Goal: Find specific page/section: Find specific page/section

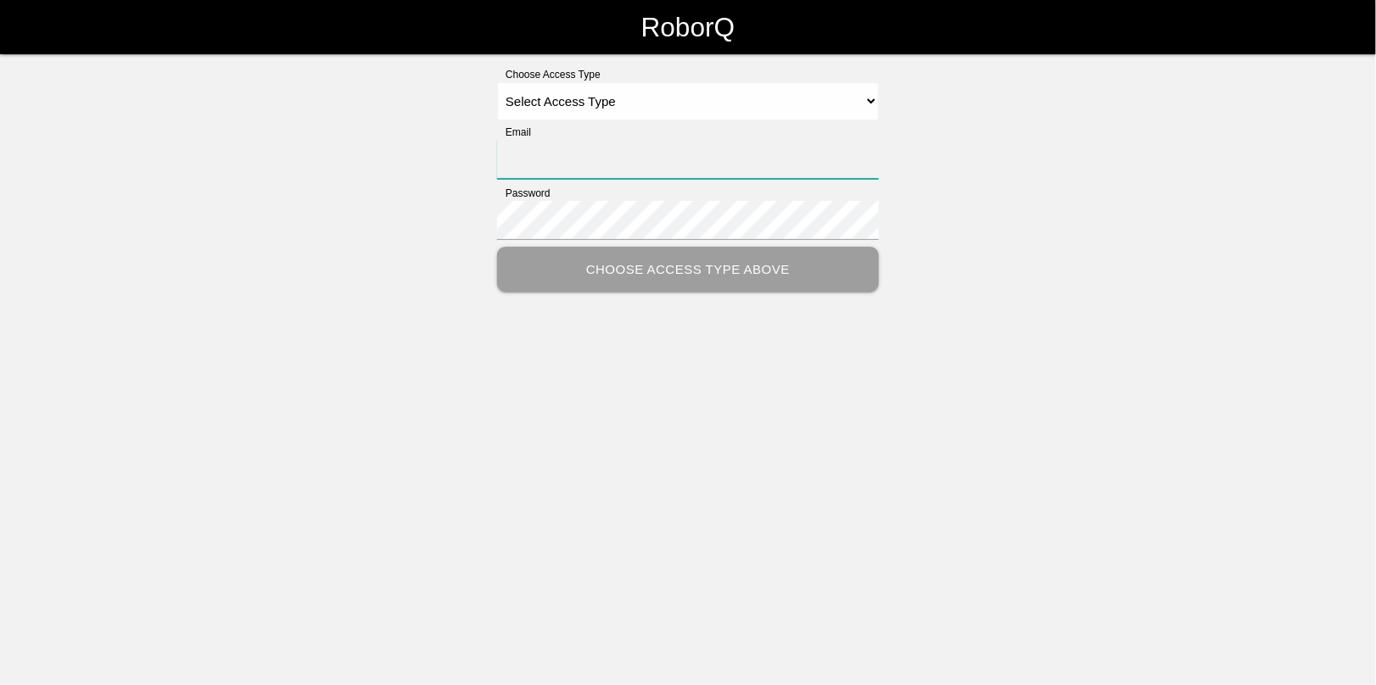
type input "[EMAIL_ADDRESS][DOMAIN_NAME]"
click at [573, 103] on select "Select Access Type Admin Customer Supervisor Worker" at bounding box center [688, 101] width 382 height 38
select select "Admin"
click at [497, 82] on select "Select Access Type Admin Customer Supervisor Worker" at bounding box center [688, 101] width 382 height 38
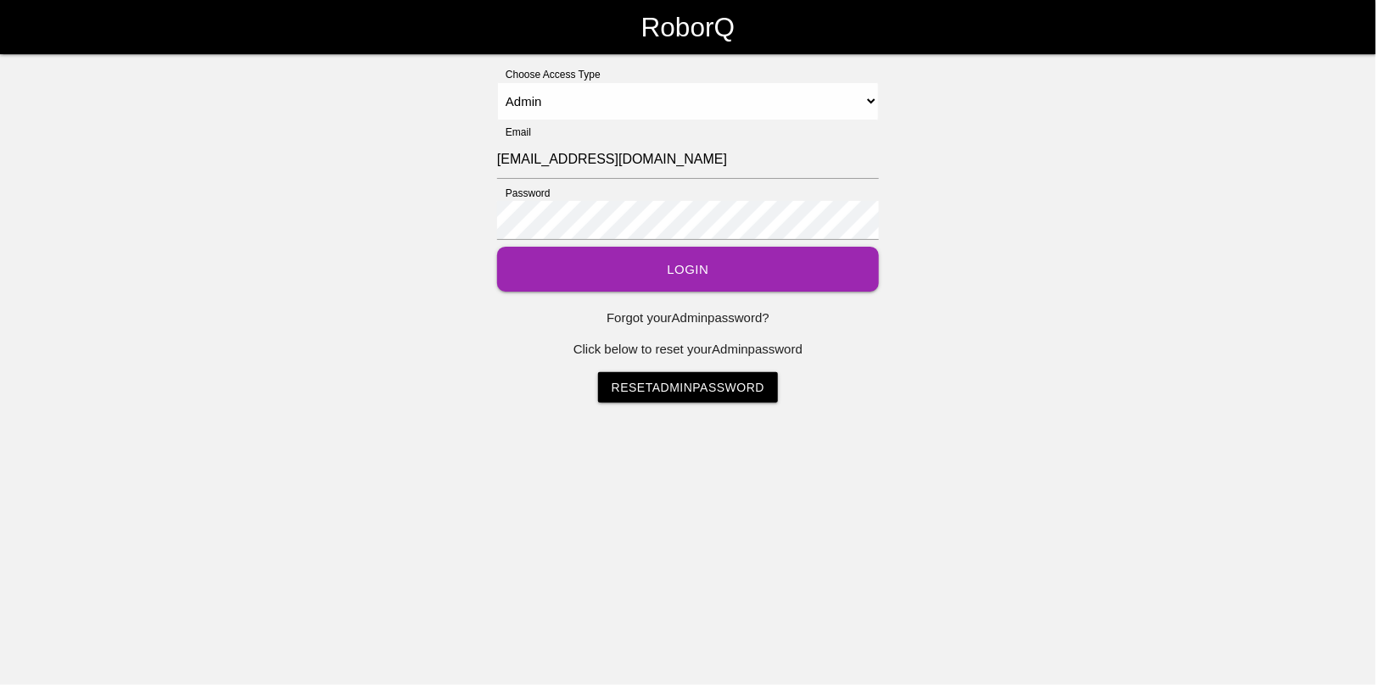
click at [660, 256] on button "Login" at bounding box center [688, 269] width 382 height 45
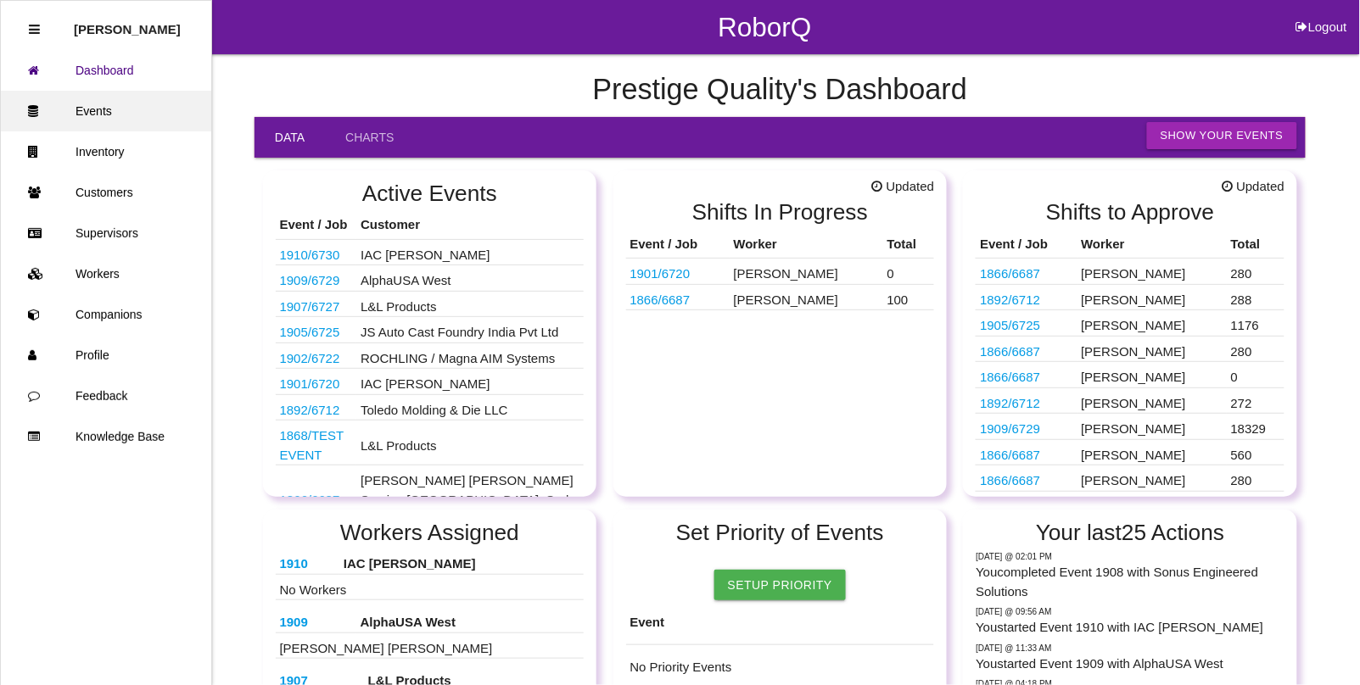
click at [113, 117] on link "Events" at bounding box center [106, 111] width 210 height 41
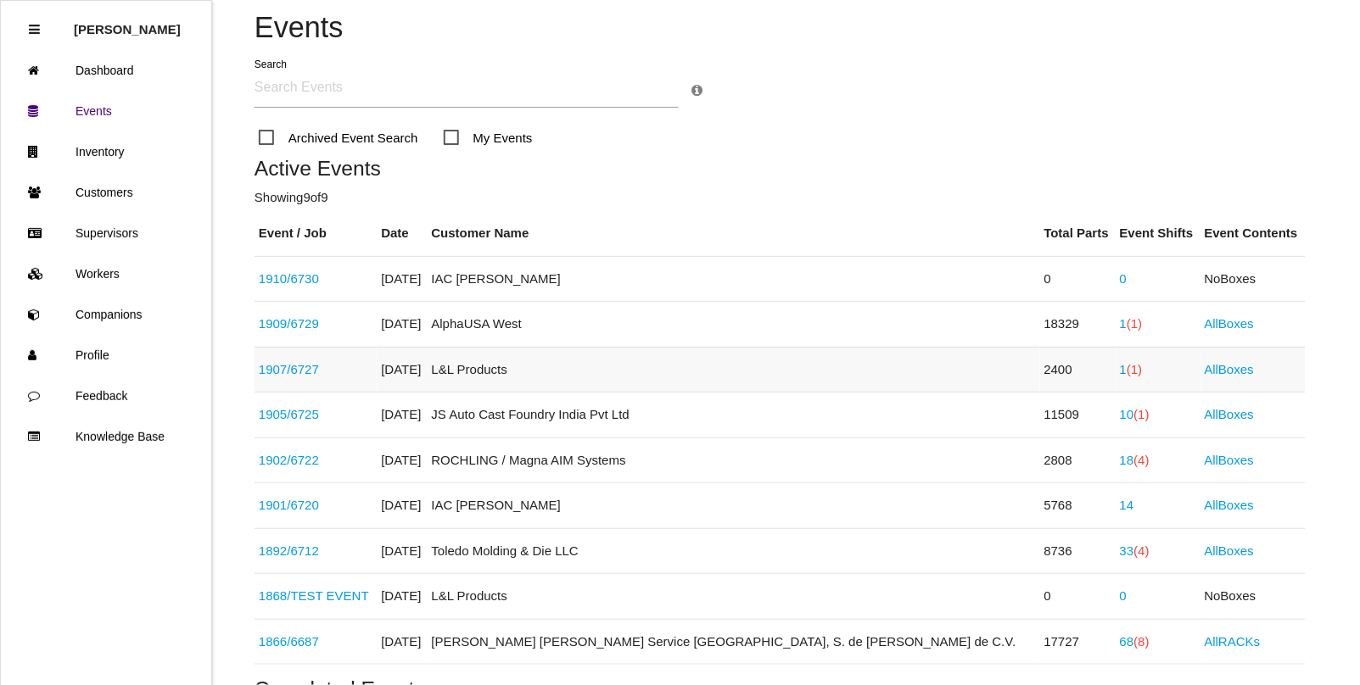
scroll to position [212, 0]
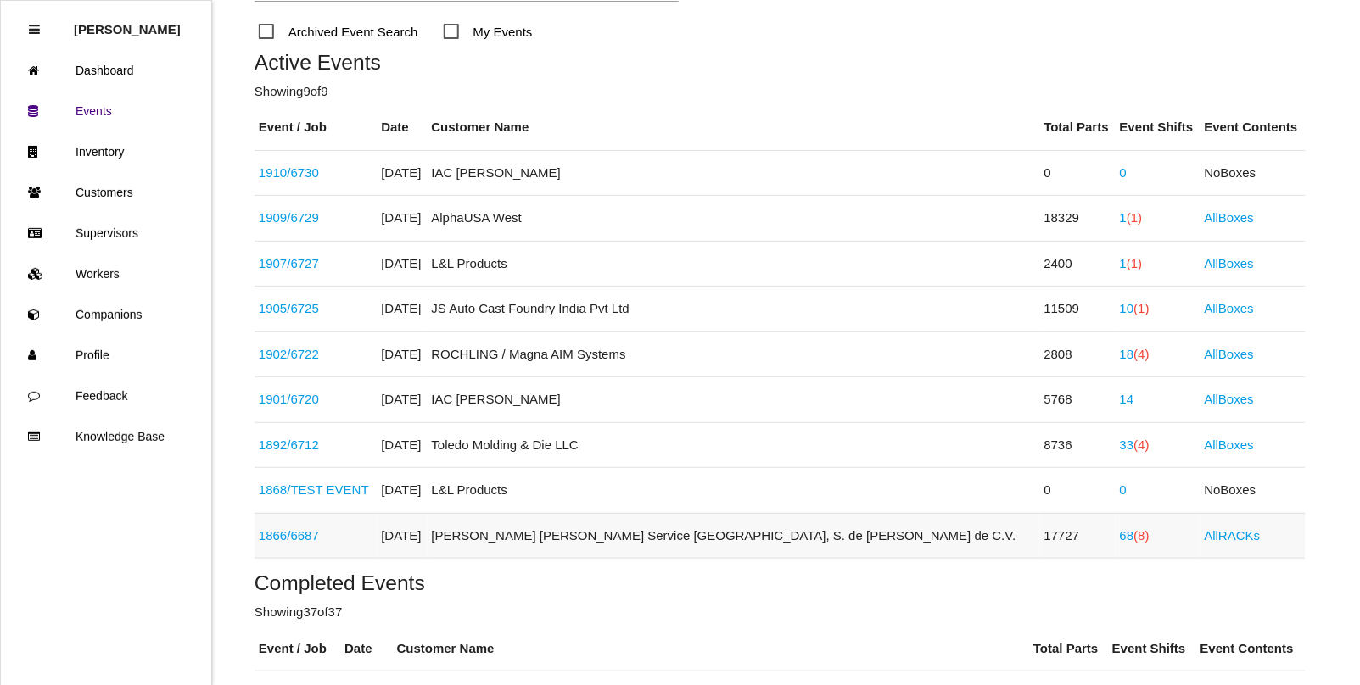
click at [302, 536] on link "1866 / 6687" at bounding box center [289, 536] width 60 height 14
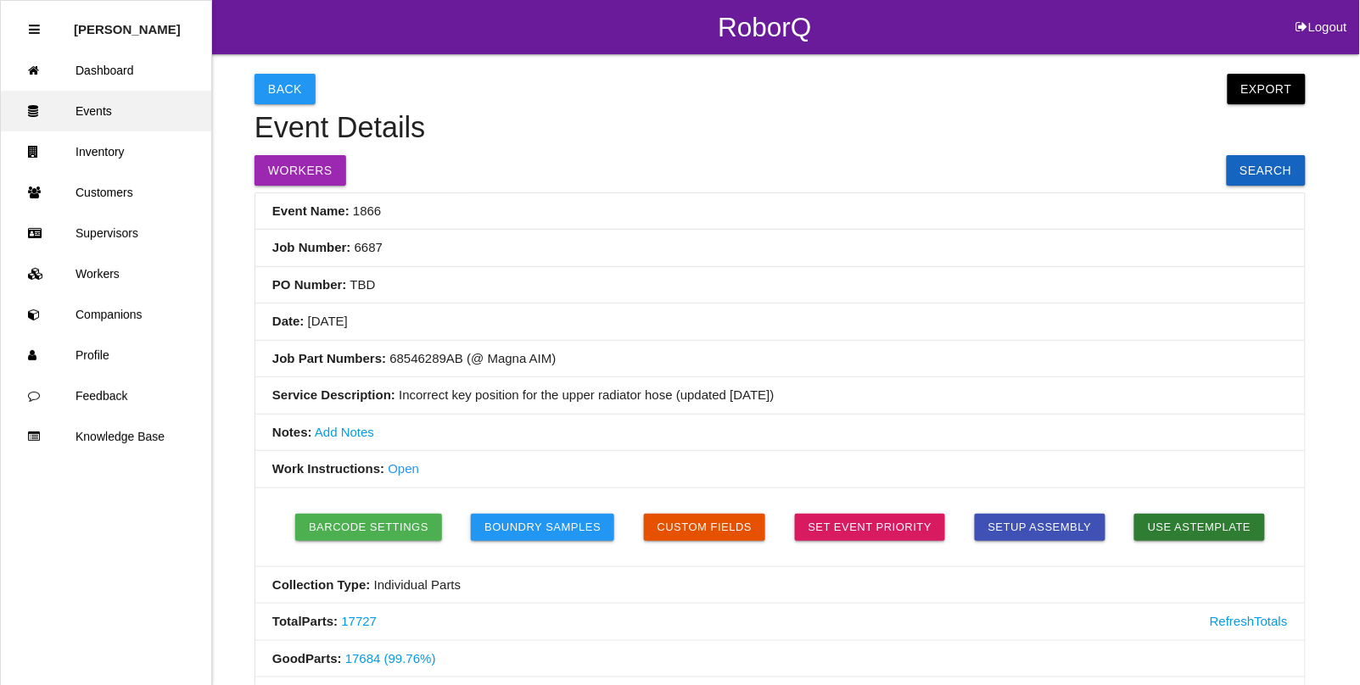
click at [104, 115] on link "Events" at bounding box center [106, 111] width 210 height 41
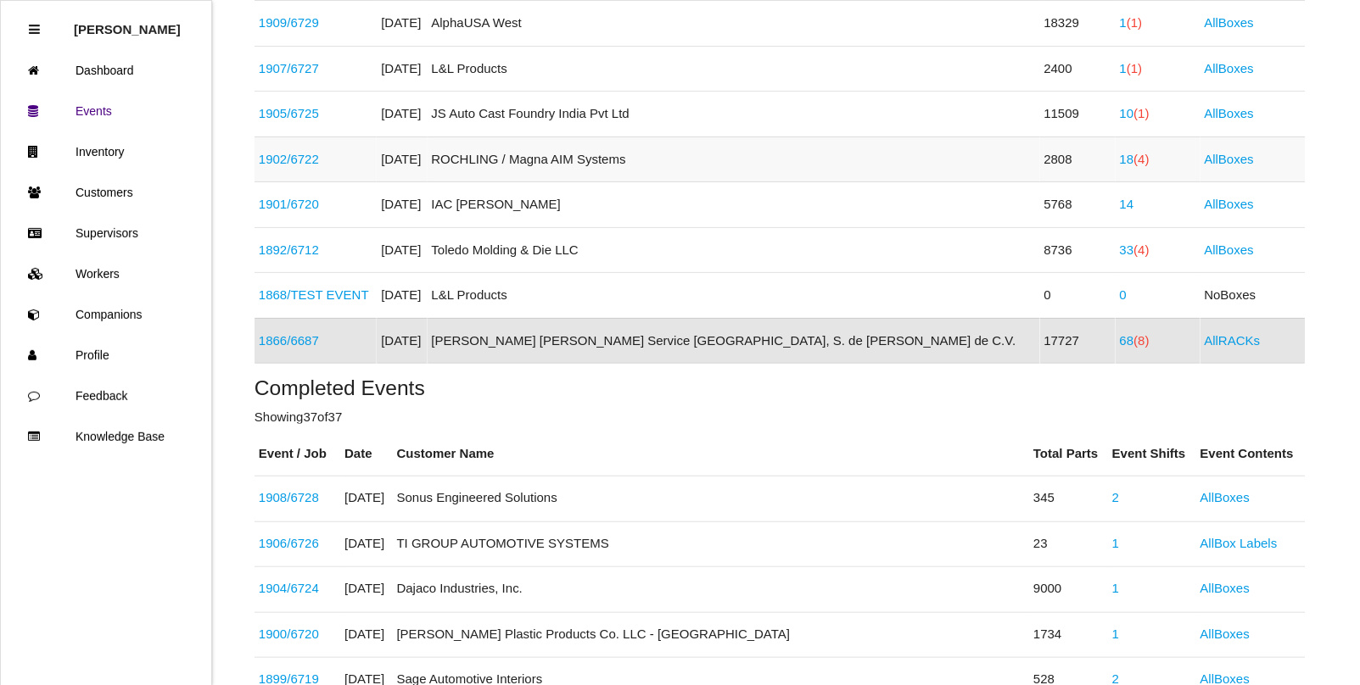
click at [311, 165] on link "1902 / 6722" at bounding box center [289, 159] width 60 height 14
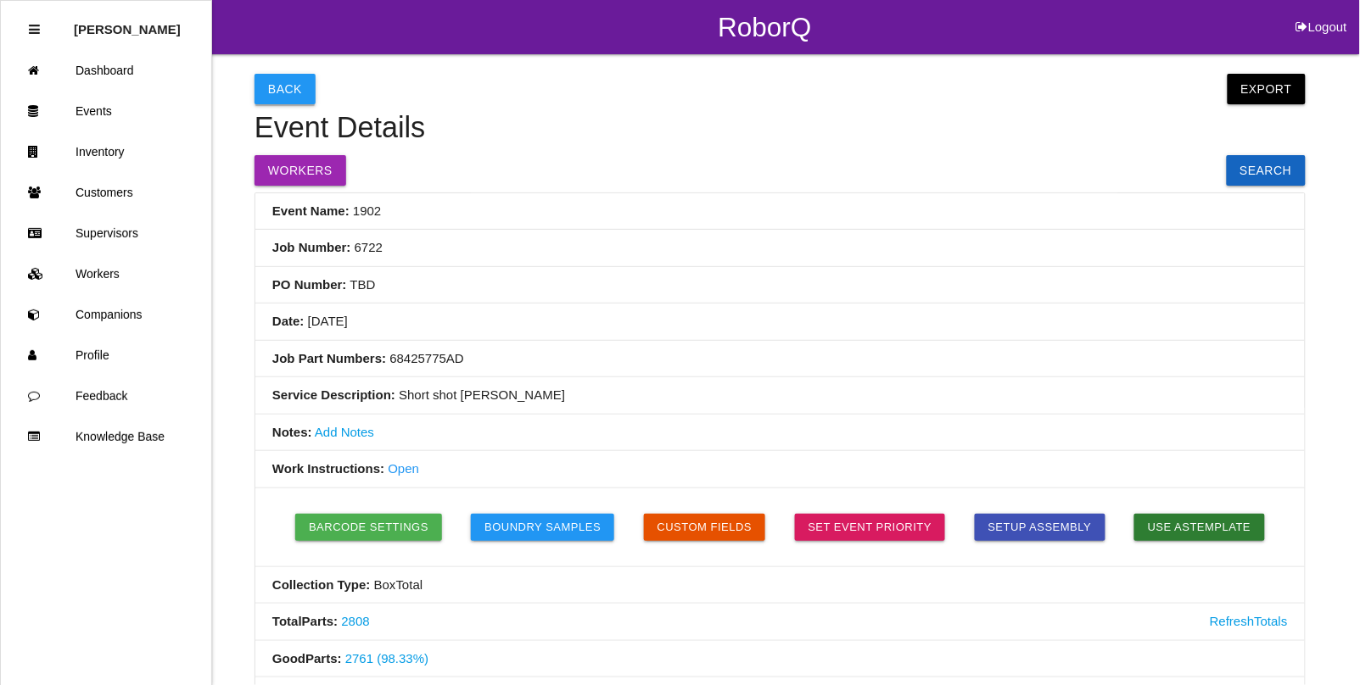
click at [283, 90] on button "Back" at bounding box center [285, 89] width 61 height 31
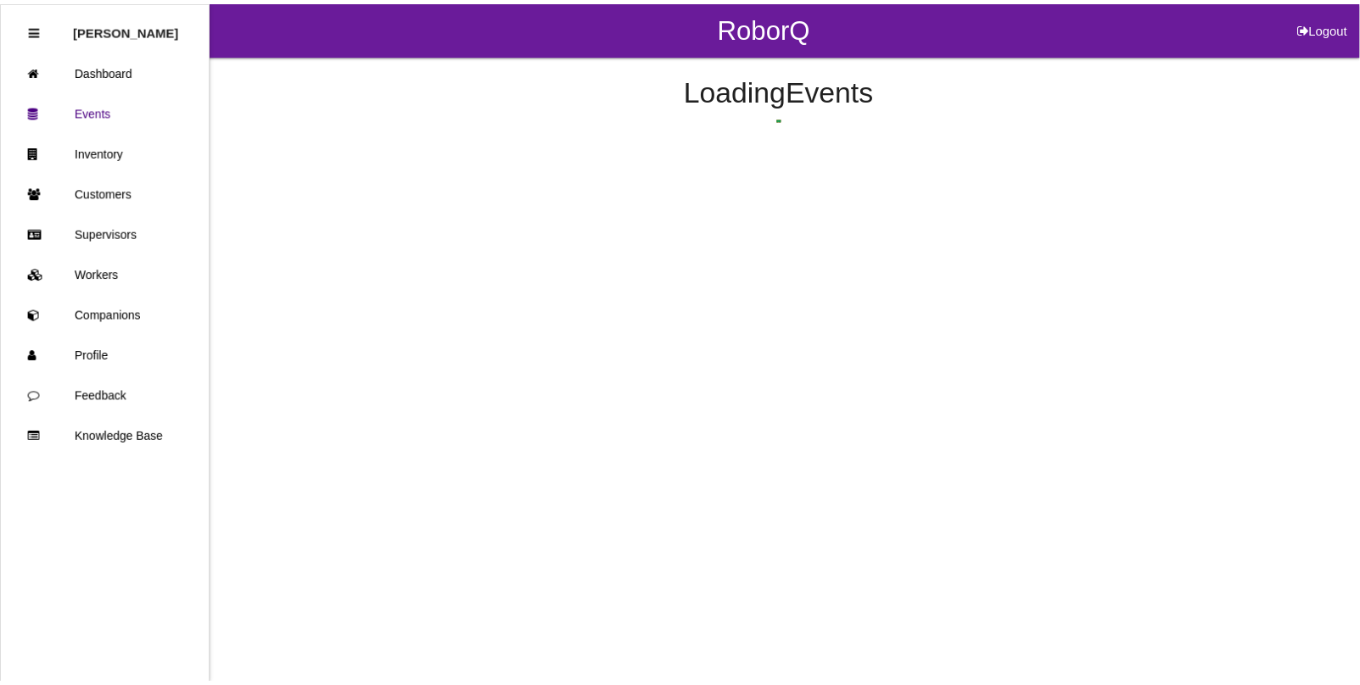
scroll to position [225, 0]
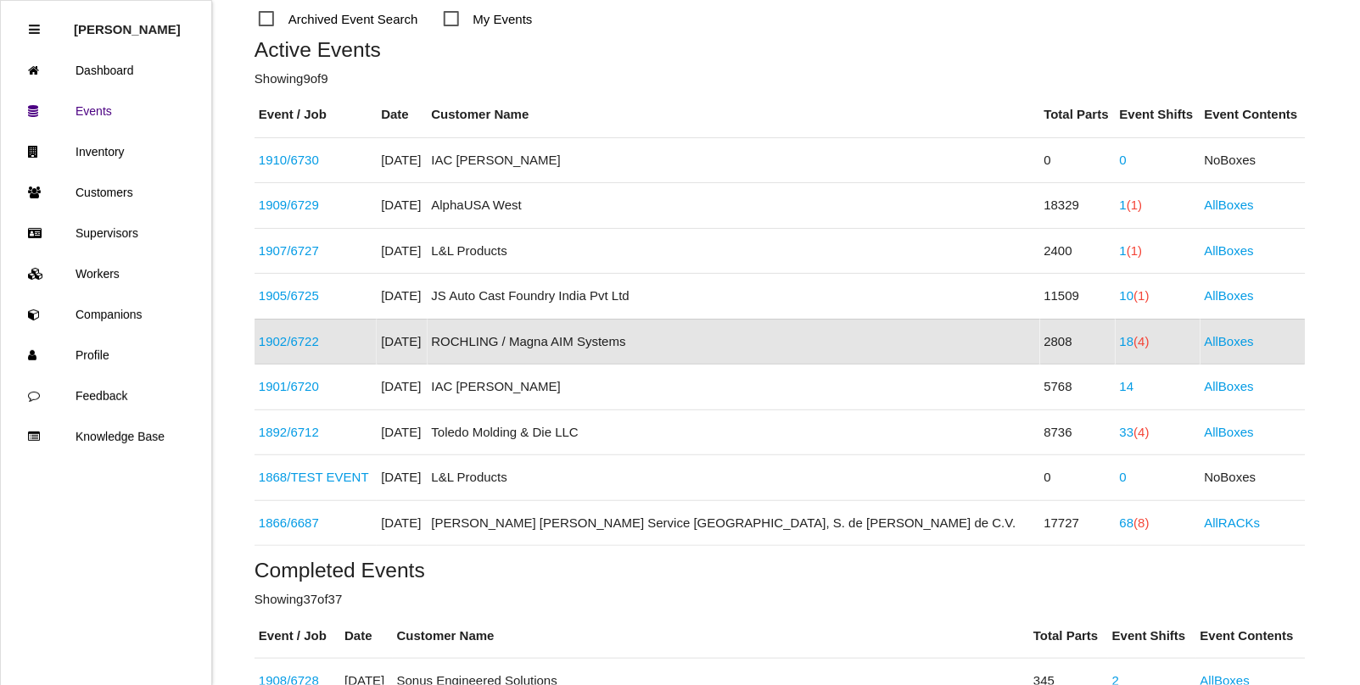
click at [1120, 339] on link "18 (4)" at bounding box center [1135, 341] width 30 height 14
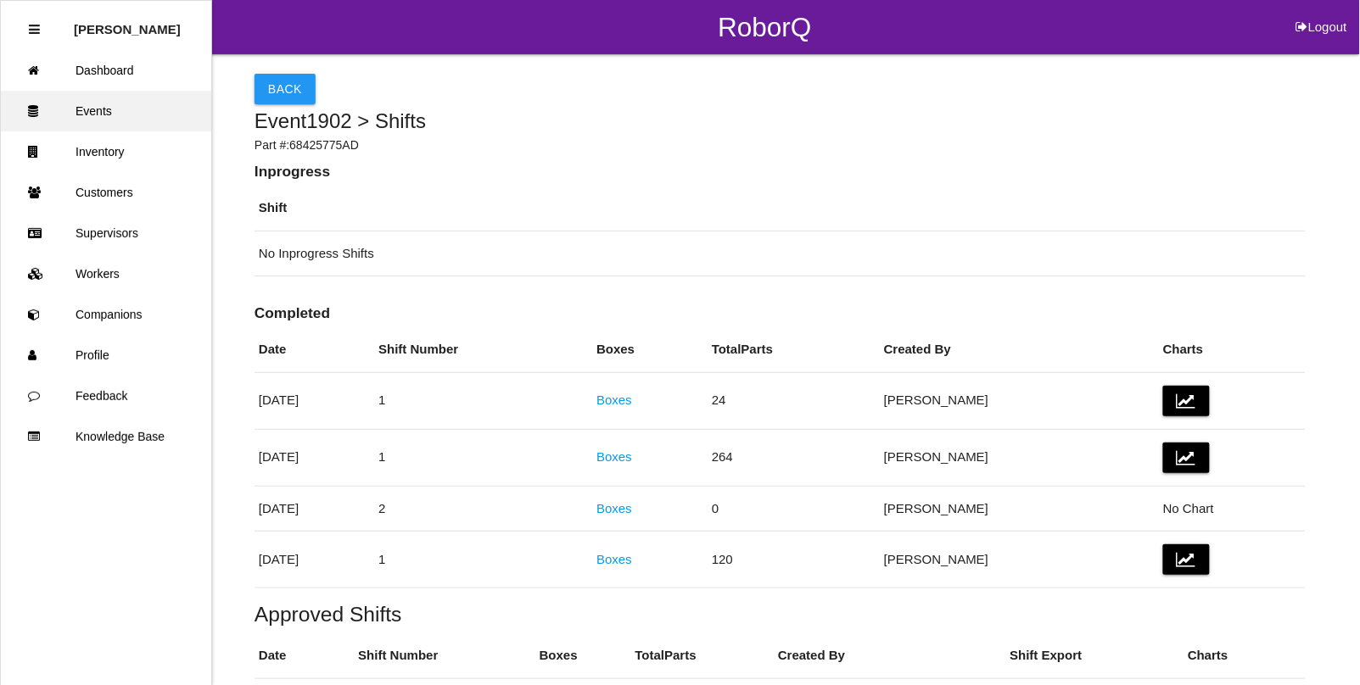
click at [98, 115] on link "Events" at bounding box center [106, 111] width 210 height 41
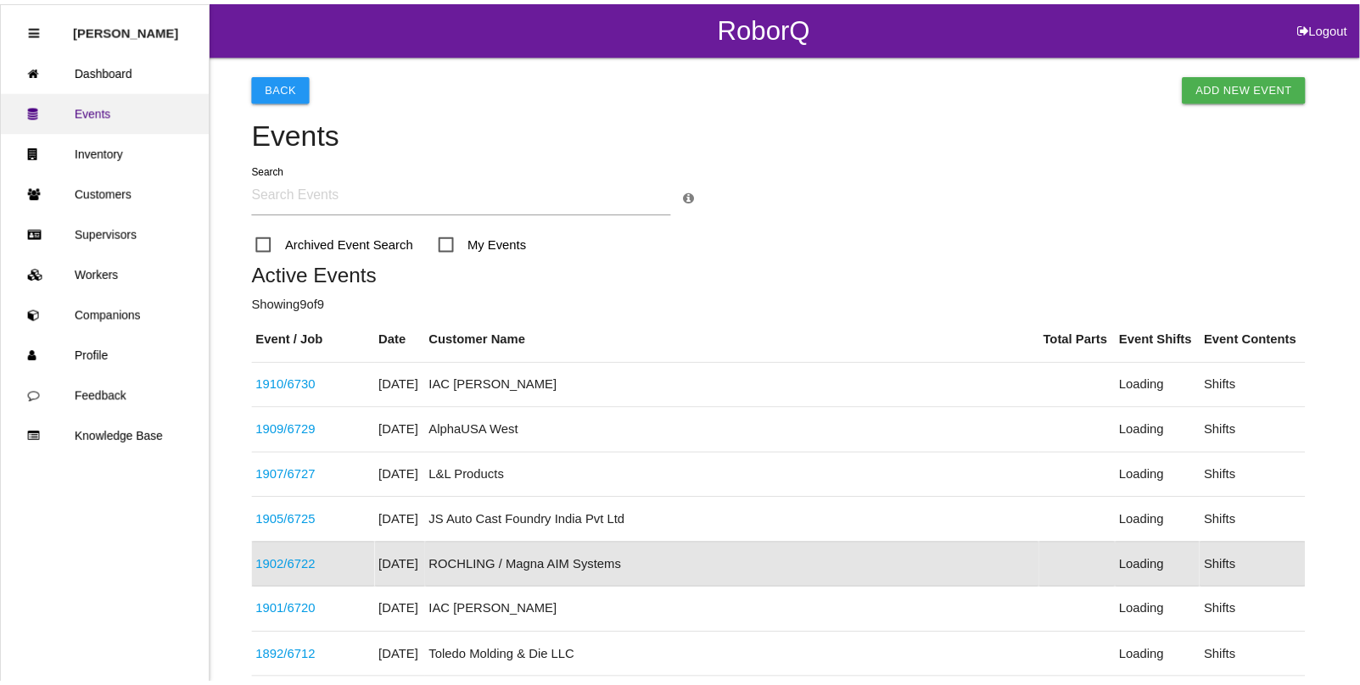
scroll to position [225, 0]
